Goal: Navigation & Orientation: Find specific page/section

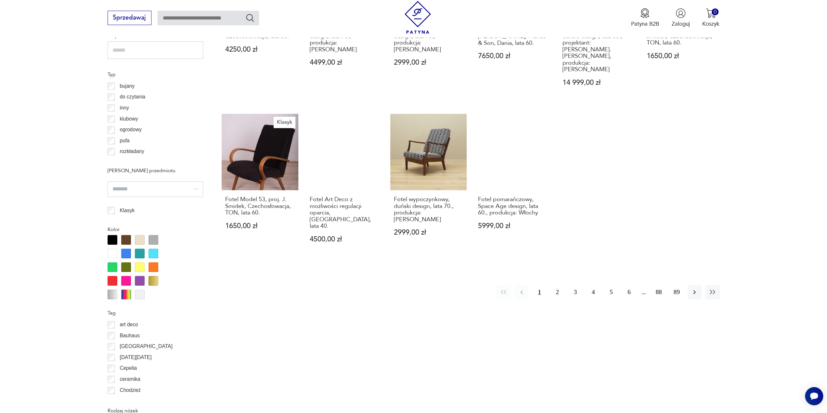
scroll to position [573, 0]
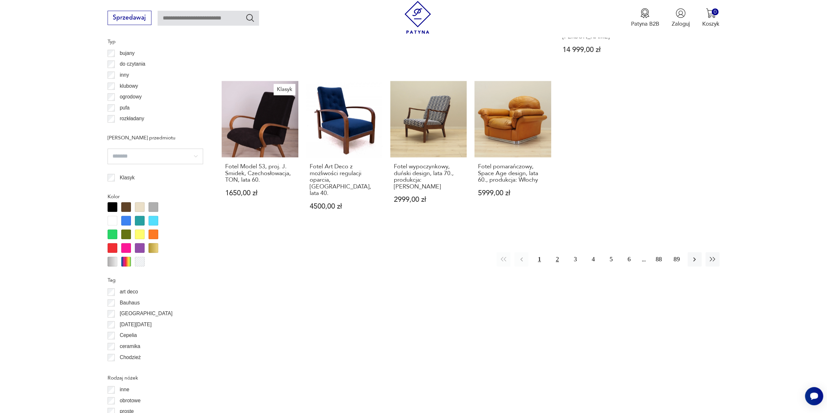
click at [557, 252] on button "2" at bounding box center [557, 259] width 14 height 14
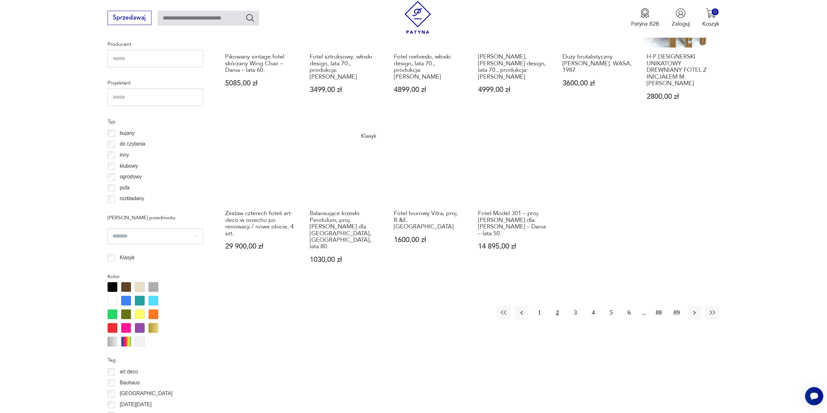
scroll to position [550, 0]
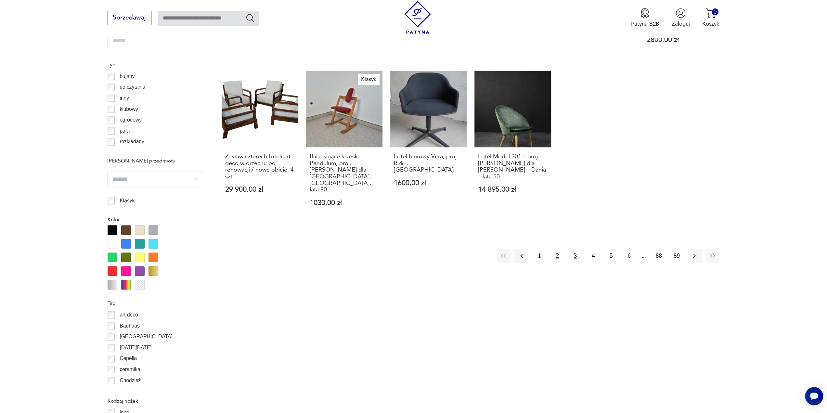
click at [575, 249] on button "3" at bounding box center [575, 256] width 14 height 14
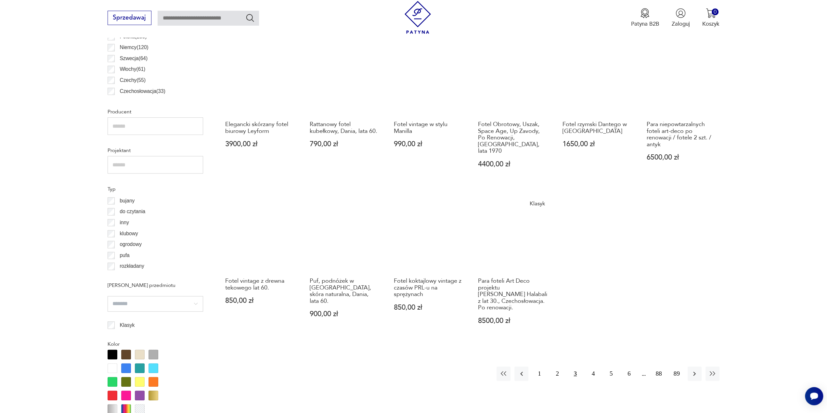
scroll to position [518, 0]
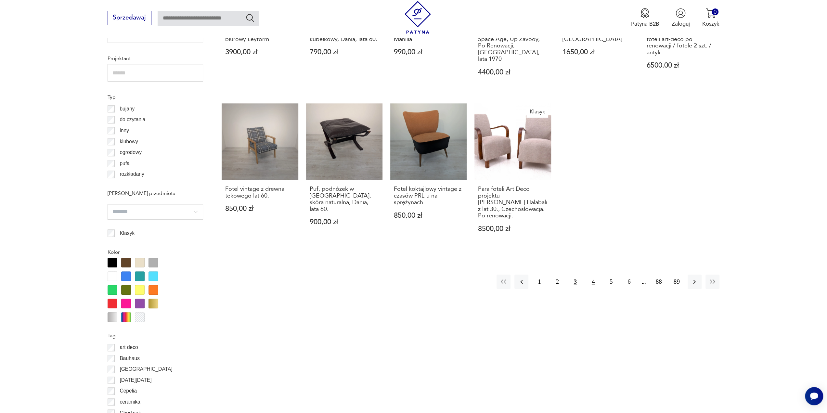
click at [592, 275] on button "4" at bounding box center [593, 282] width 14 height 14
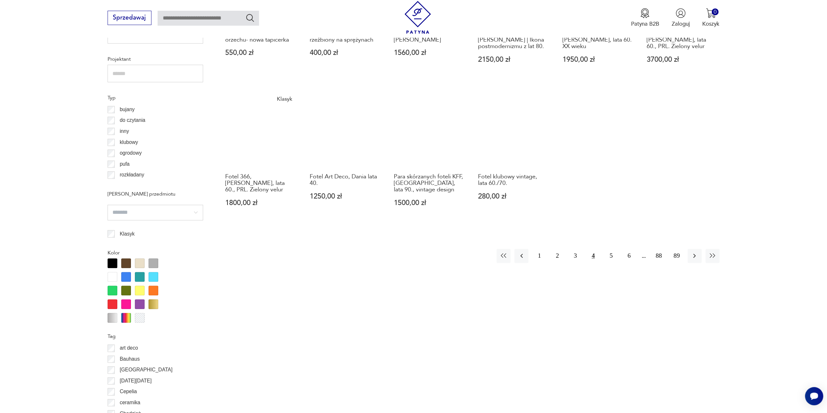
scroll to position [518, 0]
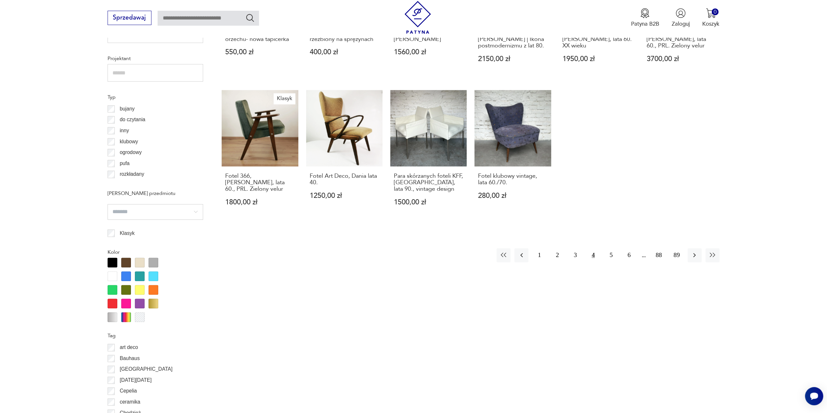
click at [127, 143] on p "klubowy" at bounding box center [129, 141] width 18 height 8
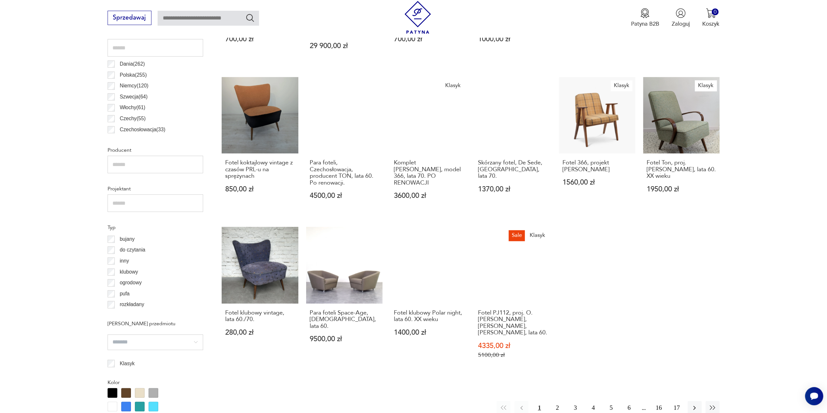
scroll to position [388, 0]
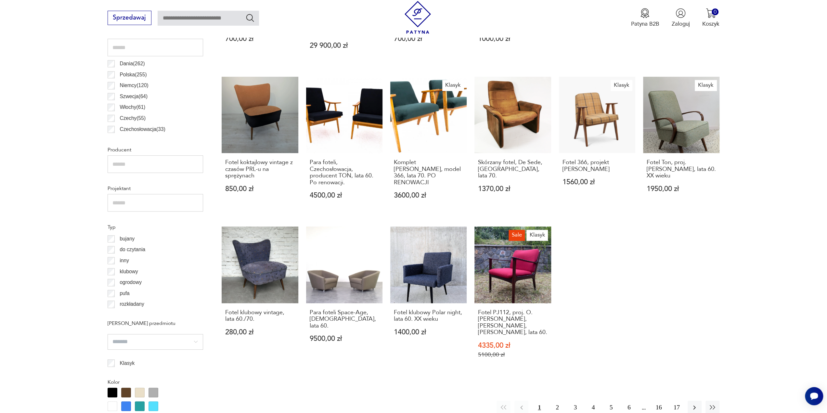
click at [135, 252] on p "do czytania" at bounding box center [133, 249] width 26 height 8
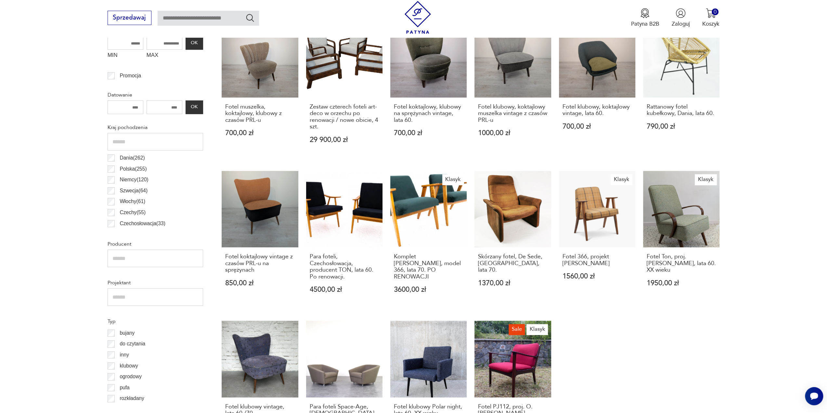
scroll to position [355, 0]
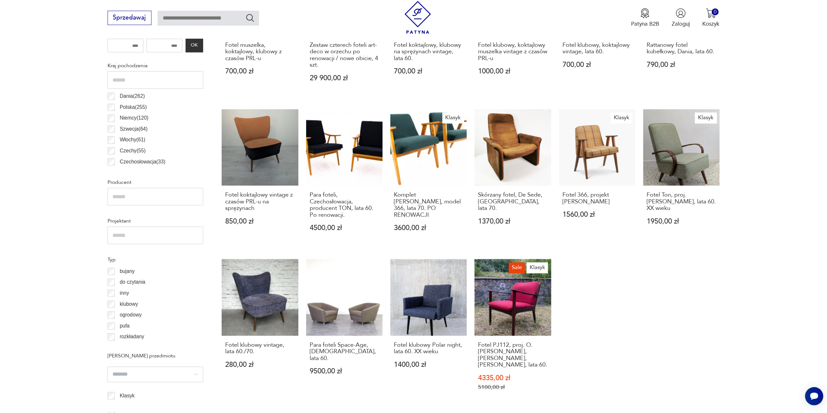
click at [115, 303] on div "klubowy" at bounding box center [156, 304] width 96 height 11
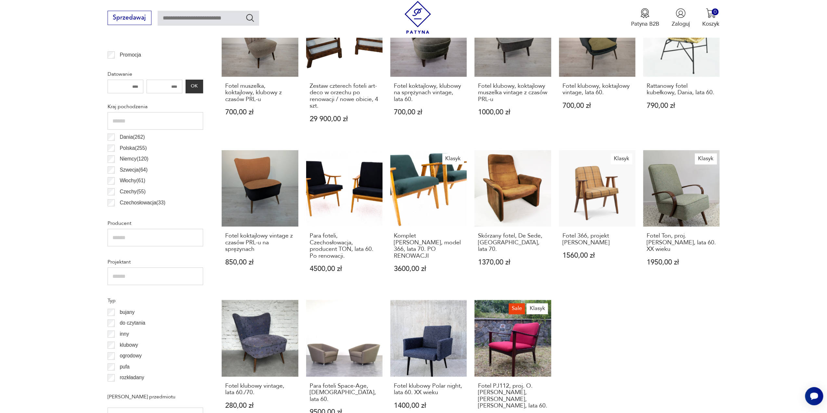
scroll to position [323, 0]
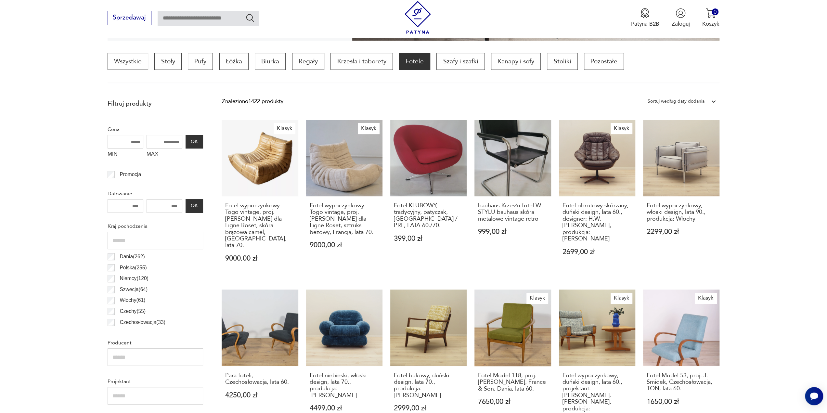
scroll to position [420, 0]
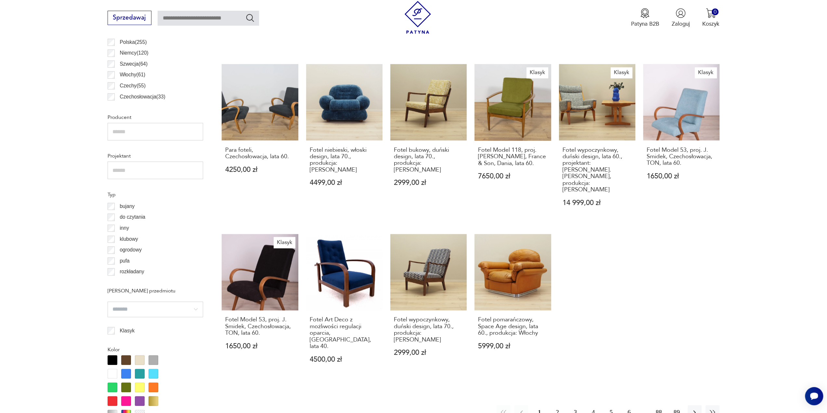
click at [676, 405] on button "89" at bounding box center [677, 412] width 14 height 14
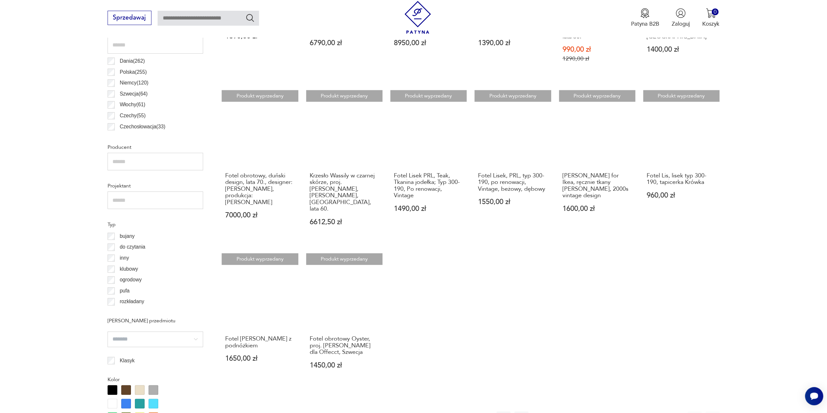
scroll to position [420, 0]
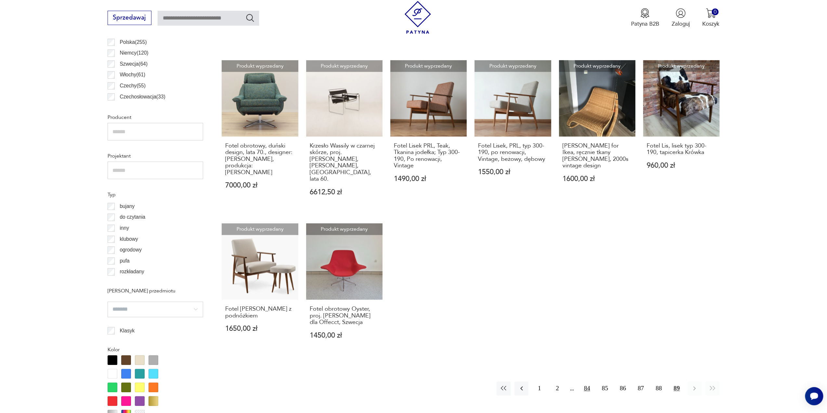
click at [586, 381] on button "84" at bounding box center [587, 388] width 14 height 14
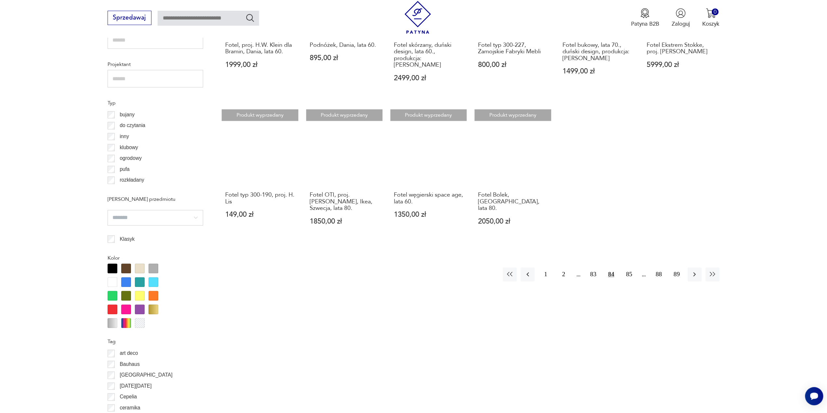
scroll to position [518, 0]
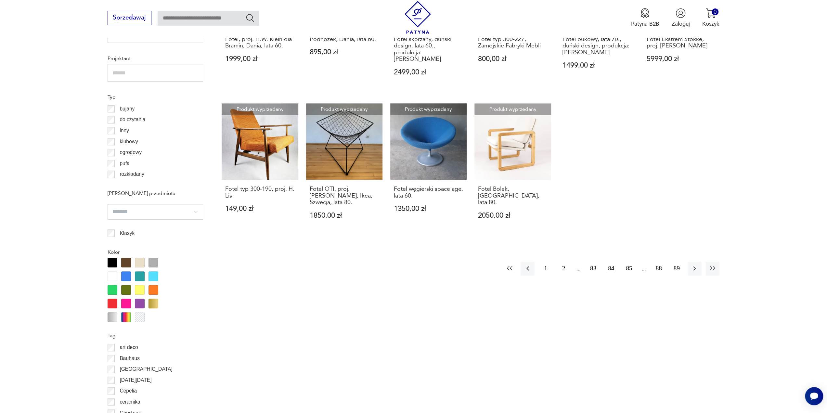
click at [511, 266] on icon "button" at bounding box center [510, 268] width 6 height 5
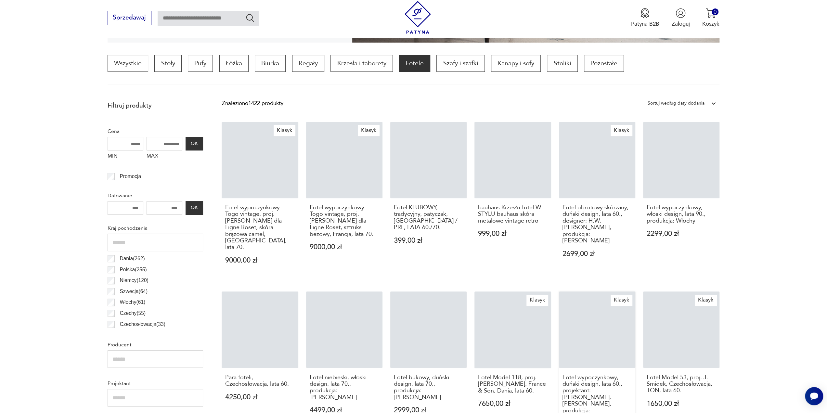
scroll to position [420, 0]
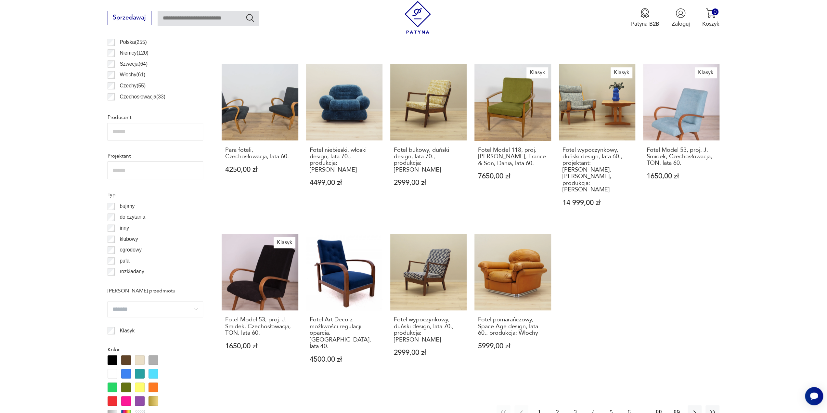
click at [629, 405] on button "6" at bounding box center [629, 412] width 14 height 14
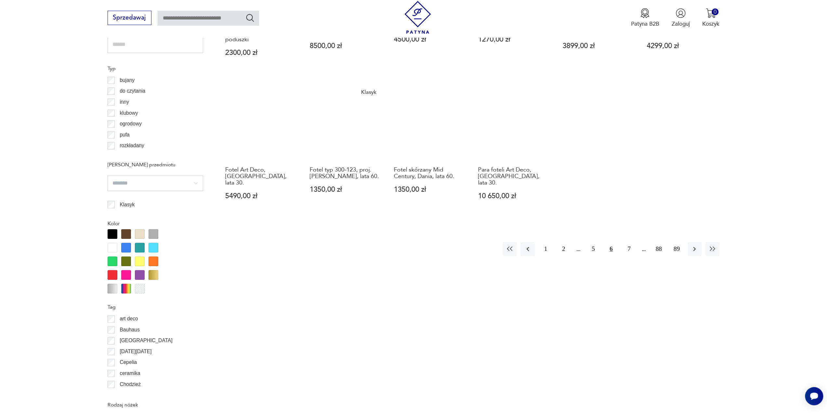
scroll to position [550, 0]
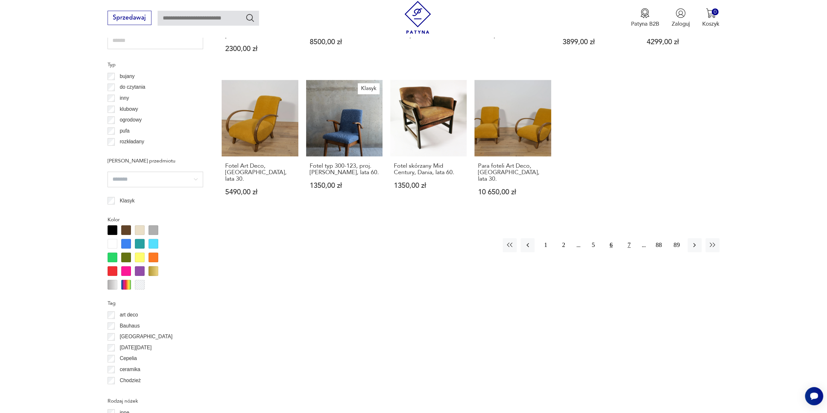
click at [628, 238] on button "7" at bounding box center [629, 245] width 14 height 14
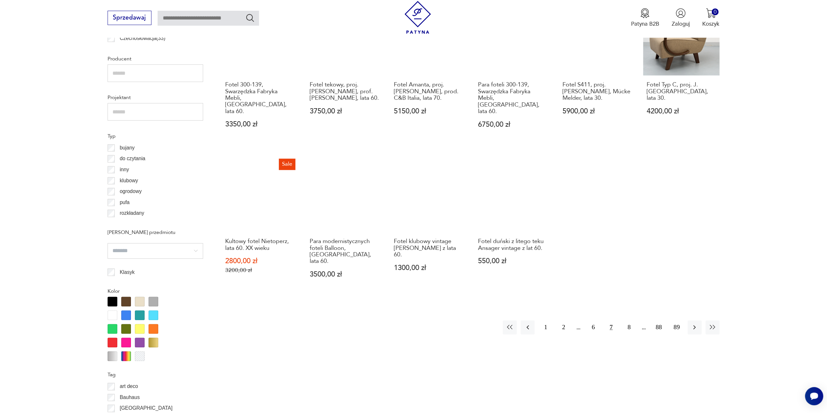
scroll to position [485, 0]
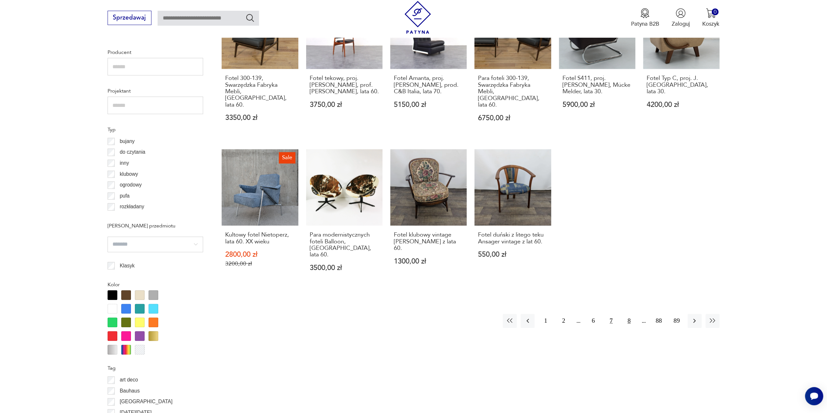
click at [627, 314] on button "8" at bounding box center [629, 321] width 14 height 14
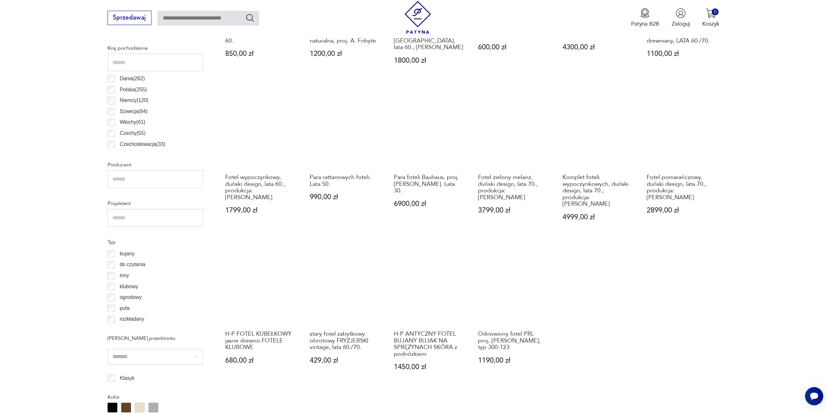
scroll to position [388, 0]
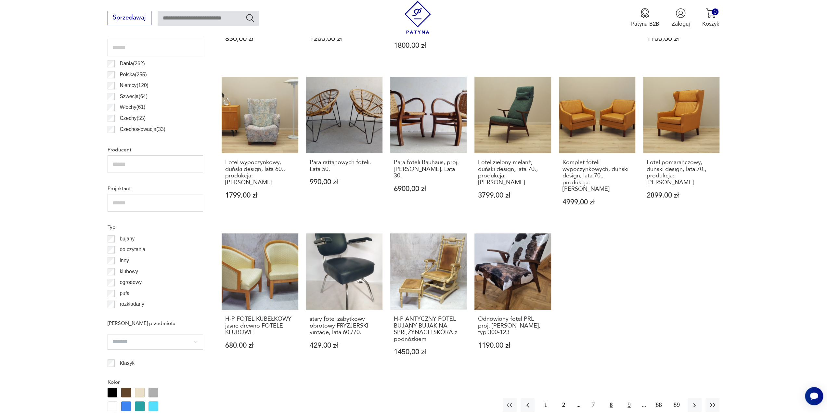
click at [630, 398] on button "9" at bounding box center [629, 405] width 14 height 14
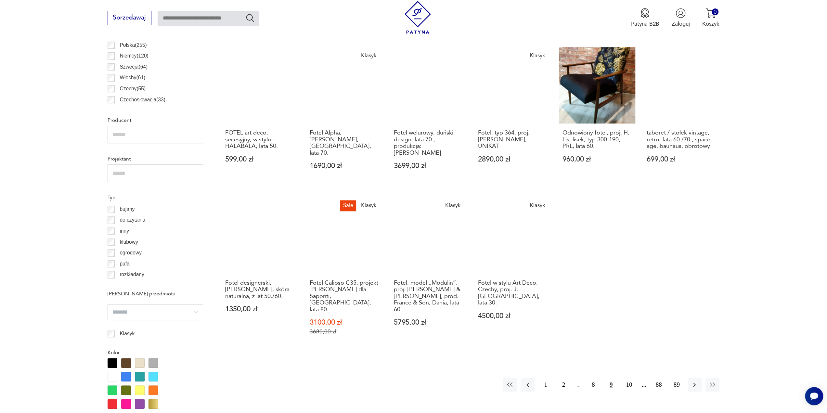
scroll to position [420, 0]
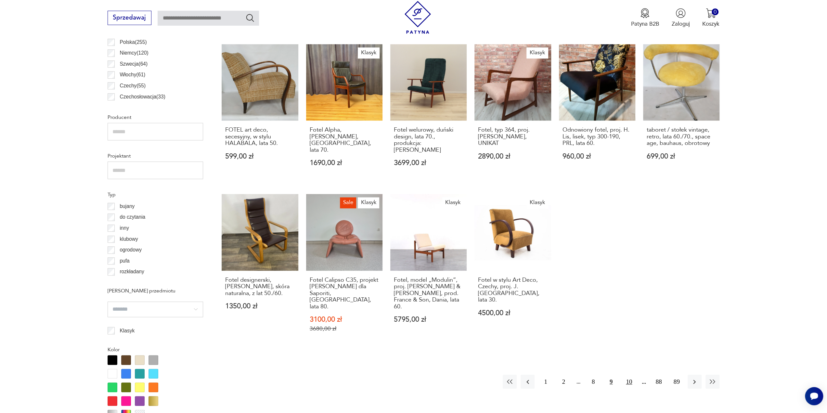
click at [626, 375] on button "10" at bounding box center [629, 382] width 14 height 14
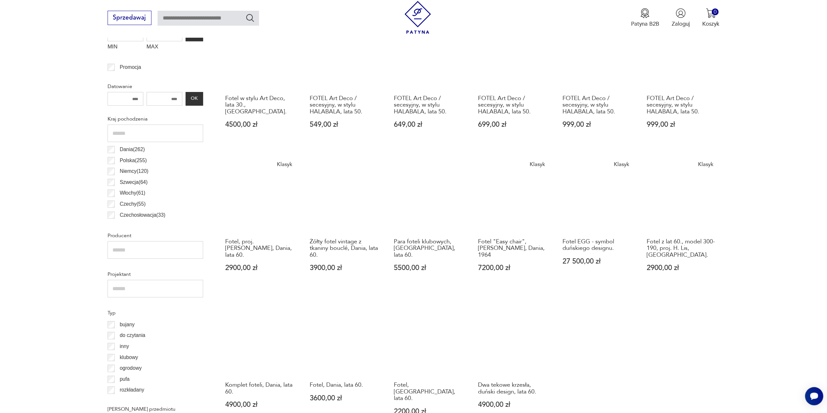
scroll to position [420, 0]
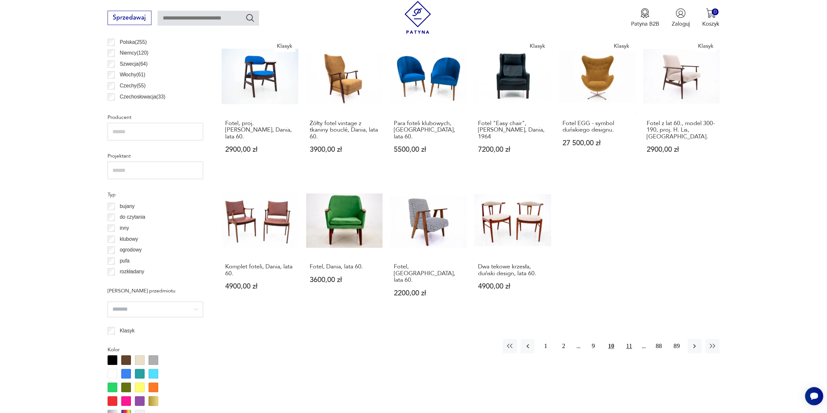
click at [628, 341] on button "11" at bounding box center [629, 346] width 14 height 14
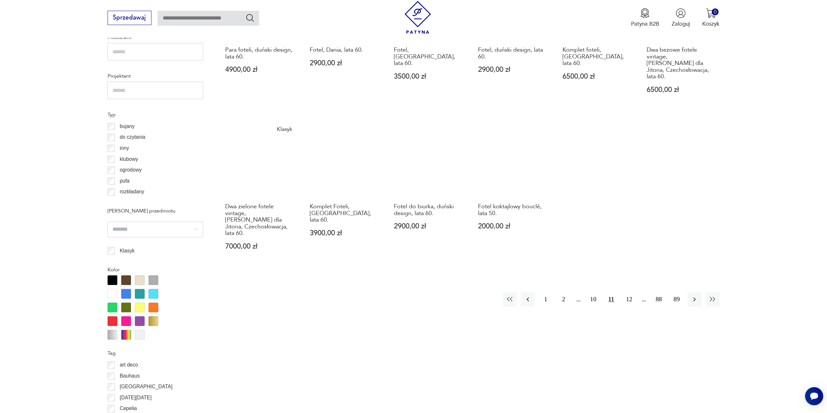
scroll to position [518, 0]
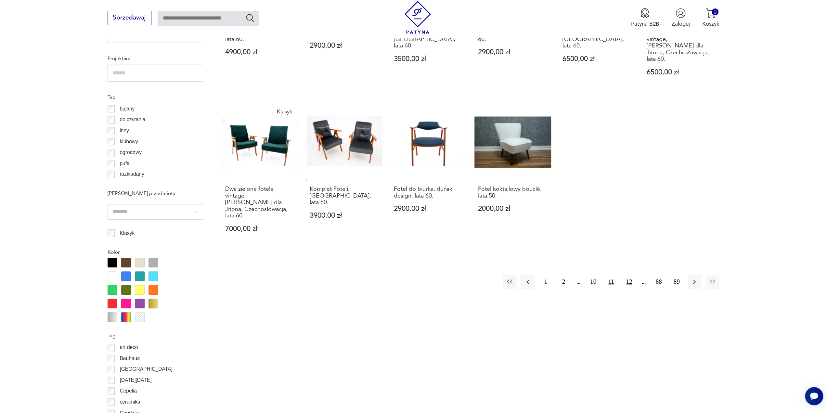
click at [631, 275] on button "12" at bounding box center [629, 282] width 14 height 14
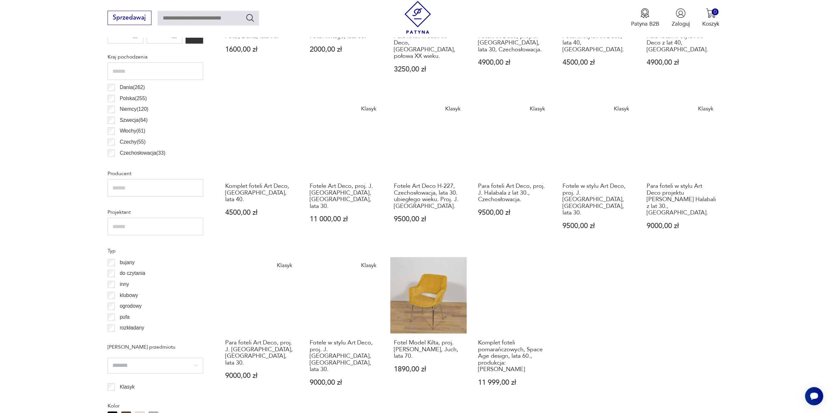
scroll to position [388, 0]
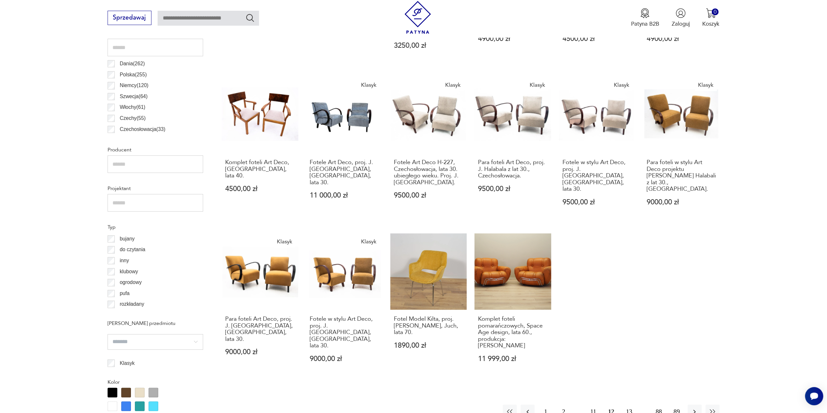
click at [627, 404] on button "13" at bounding box center [629, 411] width 14 height 14
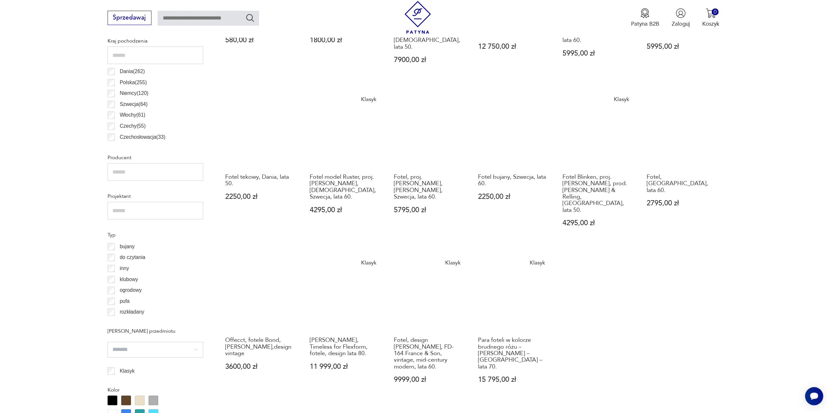
scroll to position [388, 0]
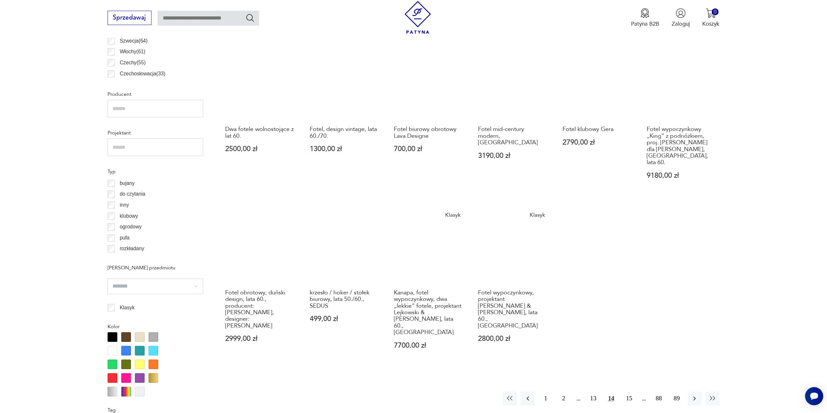
scroll to position [485, 0]
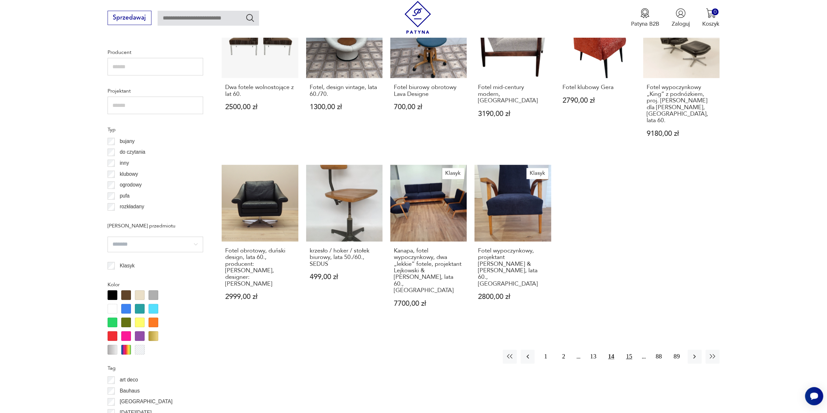
click at [631, 350] on button "15" at bounding box center [629, 357] width 14 height 14
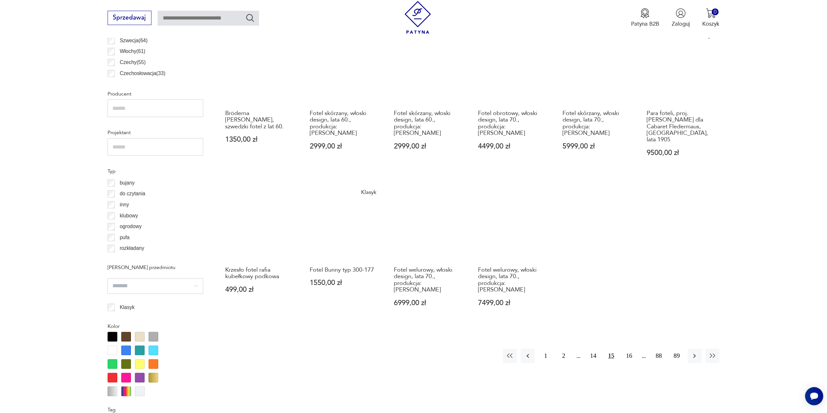
scroll to position [453, 0]
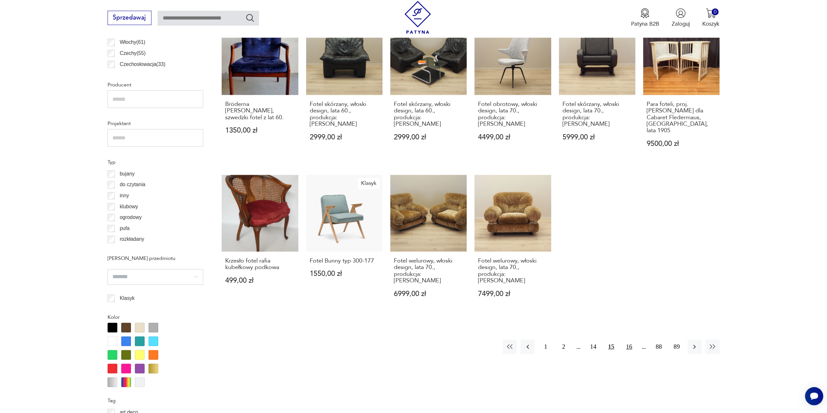
click at [631, 339] on button "16" at bounding box center [629, 346] width 14 height 14
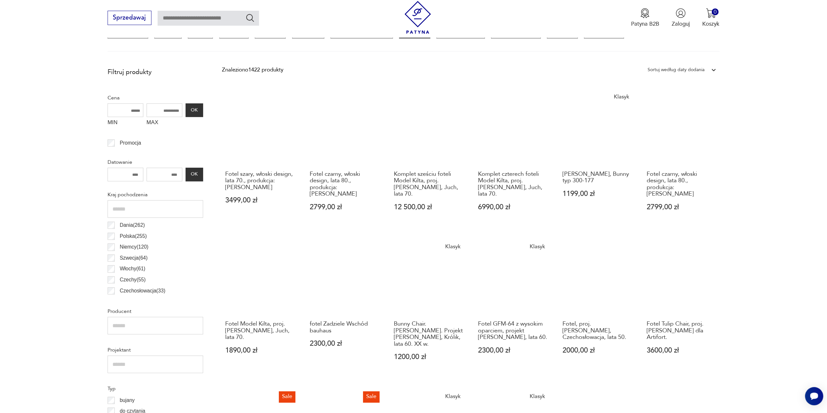
scroll to position [63, 0]
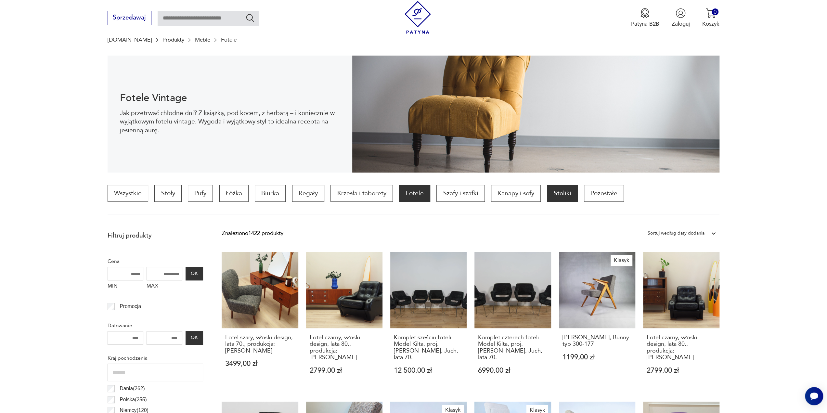
click at [557, 192] on p "Stoliki" at bounding box center [562, 193] width 31 height 17
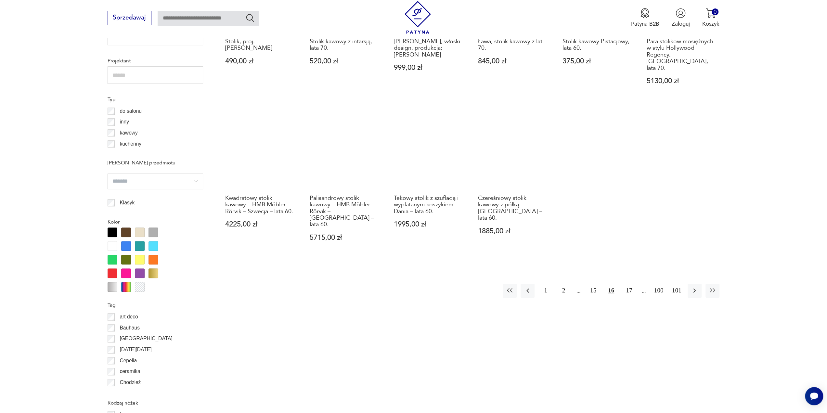
scroll to position [518, 0]
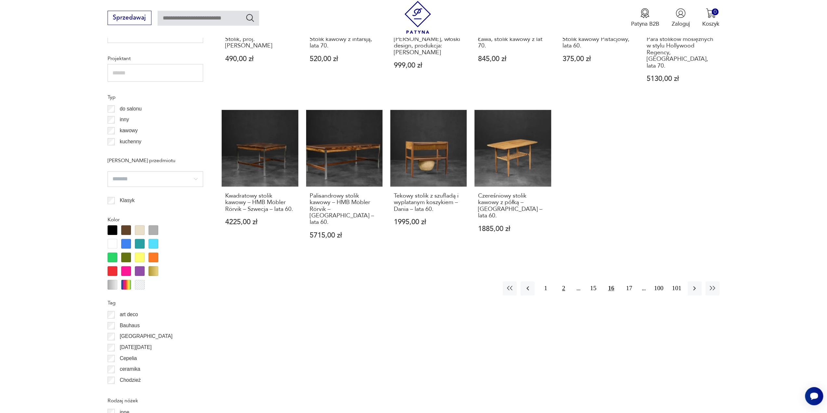
click at [561, 281] on button "2" at bounding box center [564, 288] width 14 height 14
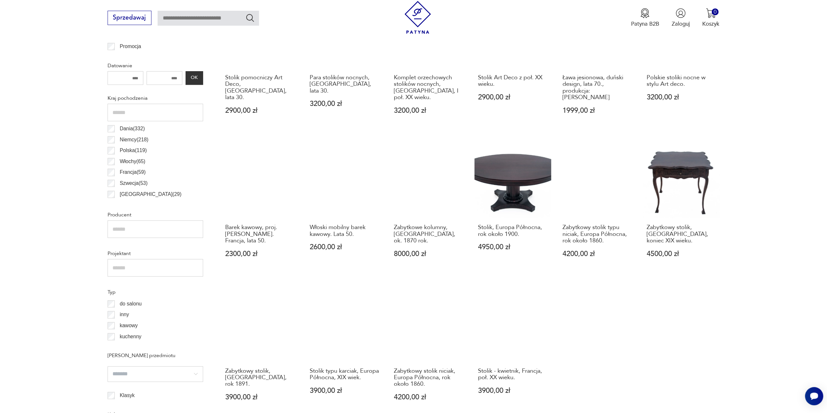
scroll to position [453, 0]
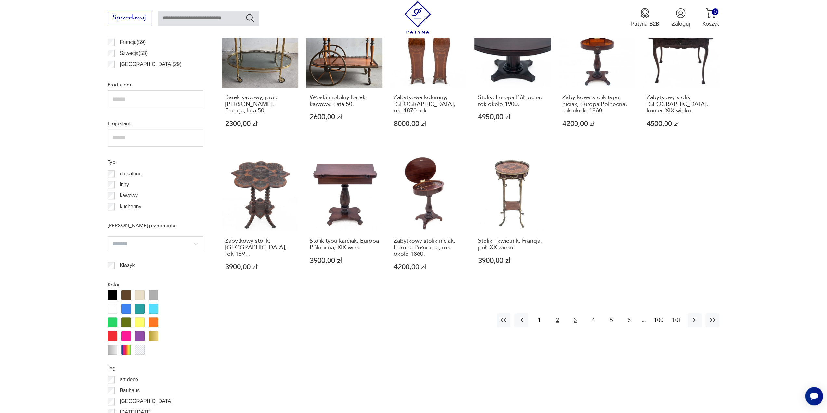
click at [576, 317] on button "3" at bounding box center [575, 320] width 14 height 14
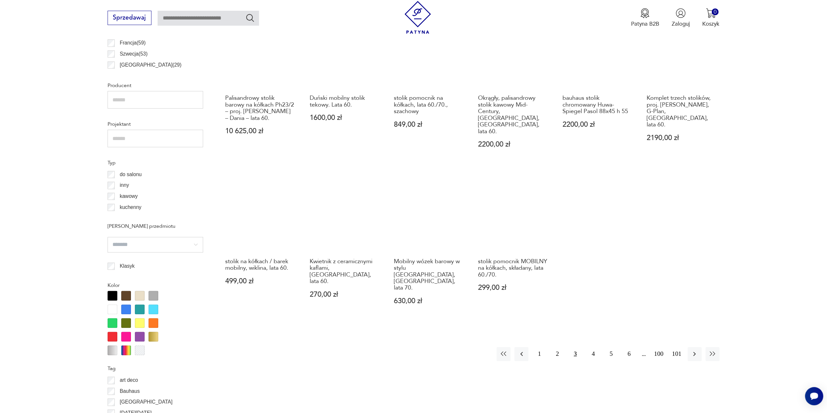
scroll to position [453, 0]
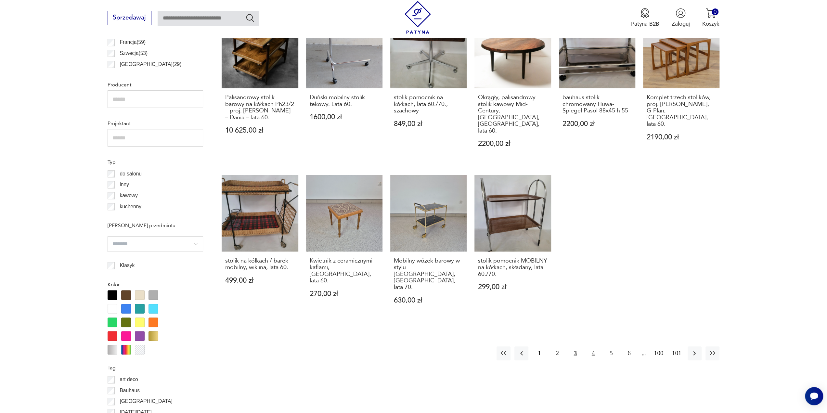
click at [589, 346] on button "4" at bounding box center [593, 353] width 14 height 14
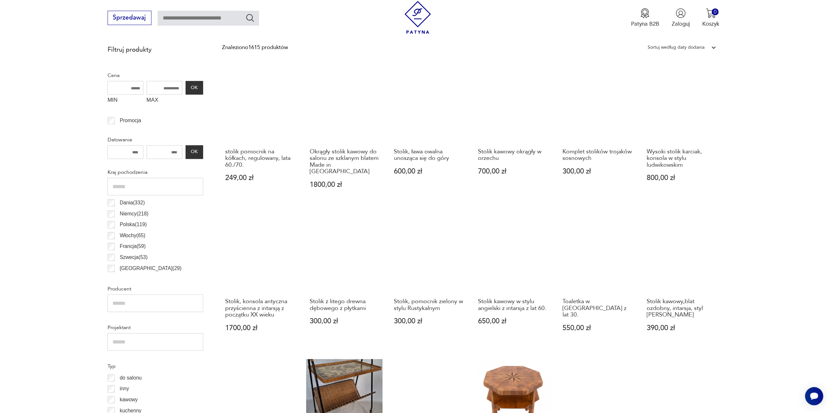
scroll to position [355, 0]
